Goal: Use online tool/utility: Utilize a website feature to perform a specific function

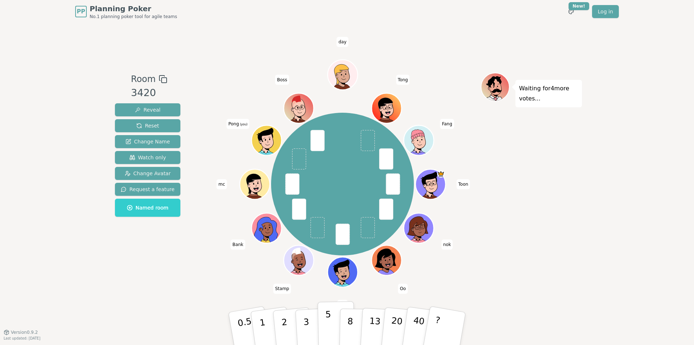
click at [326, 321] on p "5" at bounding box center [328, 328] width 6 height 39
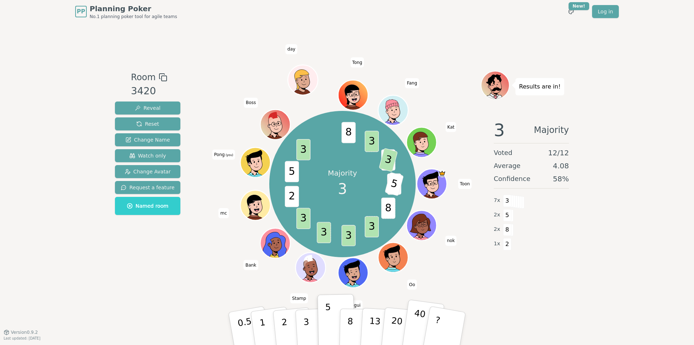
click at [317, 294] on button "5" at bounding box center [335, 321] width 37 height 55
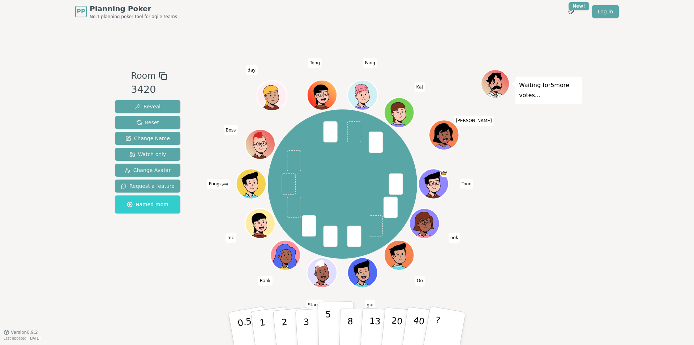
click at [331, 321] on button "5" at bounding box center [336, 328] width 37 height 55
click at [310, 319] on button "3" at bounding box center [314, 329] width 39 height 56
click at [583, 245] on div "PP Planning Poker No.1 planning poker tool for agile teams Toggle theme New! Lo…" at bounding box center [347, 172] width 694 height 345
click at [583, 244] on div "PP Planning Poker No.1 planning poker tool for agile teams Toggle theme New! Lo…" at bounding box center [347, 172] width 694 height 345
click at [577, 244] on div "Waiting for 2 more votes..." at bounding box center [531, 177] width 101 height 217
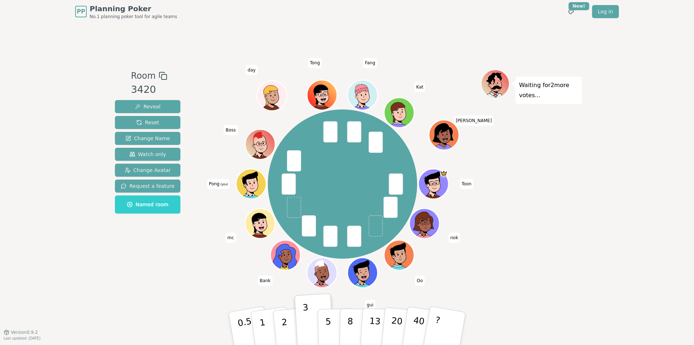
click at [572, 241] on div "Waiting for 2 more votes..." at bounding box center [531, 177] width 101 height 217
click at [520, 245] on div "Waiting for 2 more votes..." at bounding box center [531, 177] width 101 height 217
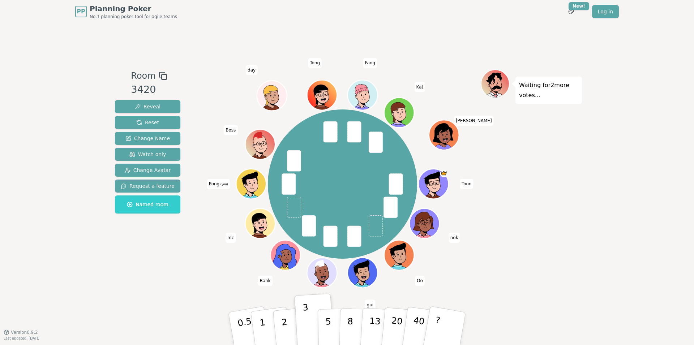
click at [529, 239] on div "Waiting for 2 more votes..." at bounding box center [531, 177] width 101 height 217
click at [527, 232] on div "Waiting for 2 more votes..." at bounding box center [531, 177] width 101 height 217
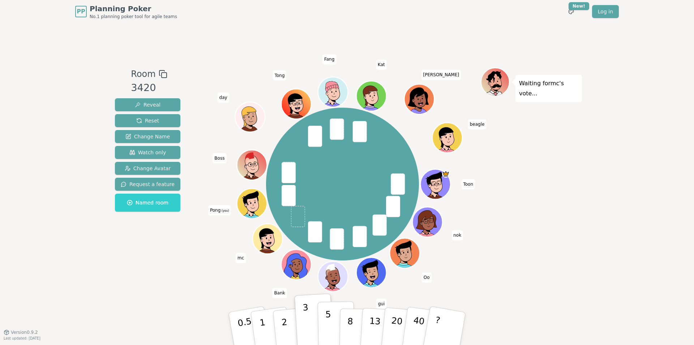
click at [330, 325] on p "5" at bounding box center [328, 328] width 6 height 39
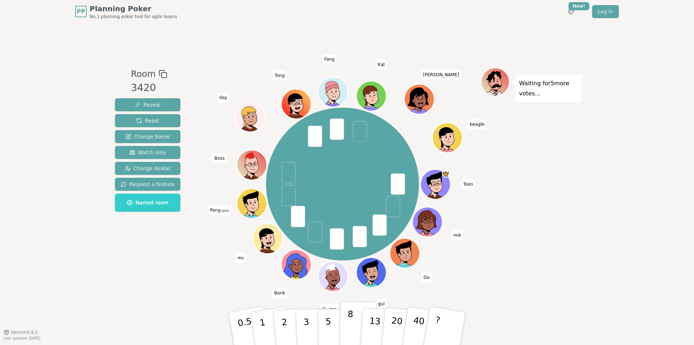
click at [351, 319] on p "8" at bounding box center [350, 328] width 6 height 39
click at [376, 321] on p "13" at bounding box center [374, 329] width 13 height 40
click at [346, 319] on button "8" at bounding box center [357, 328] width 37 height 55
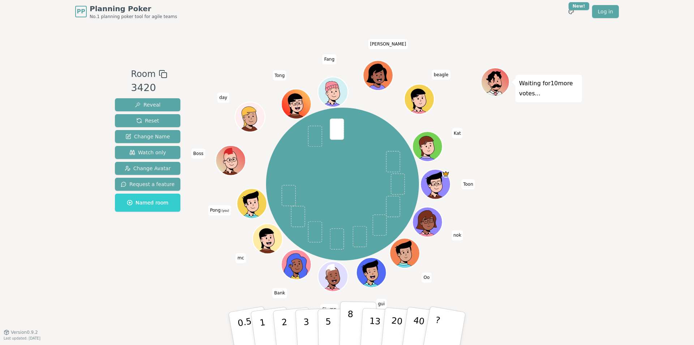
click at [346, 320] on button "8" at bounding box center [357, 328] width 37 height 55
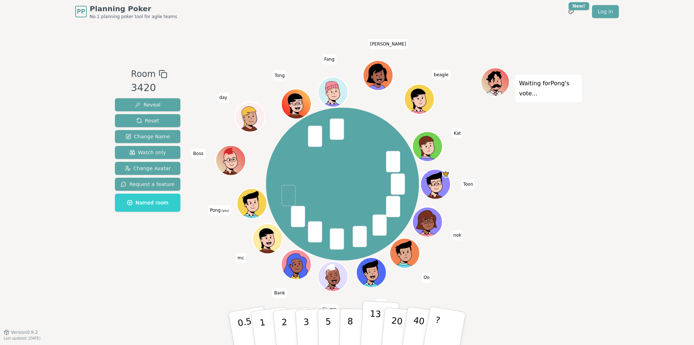
click at [373, 325] on p "13" at bounding box center [374, 329] width 13 height 40
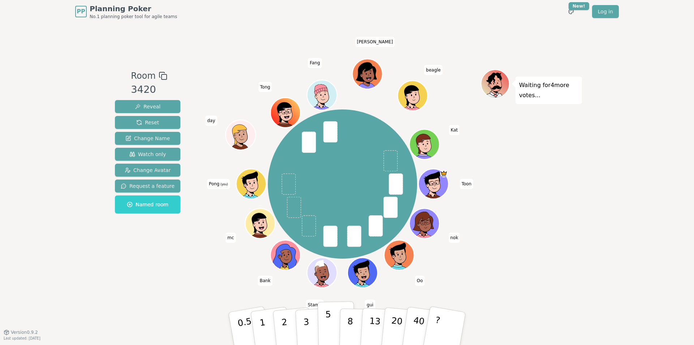
click at [331, 318] on button "5" at bounding box center [336, 328] width 37 height 55
click at [330, 324] on p "5" at bounding box center [328, 328] width 6 height 39
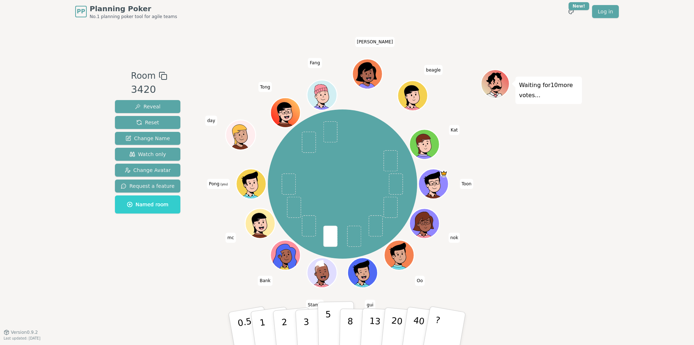
click at [329, 322] on p "5" at bounding box center [328, 328] width 6 height 39
